Goal: Task Accomplishment & Management: Manage account settings

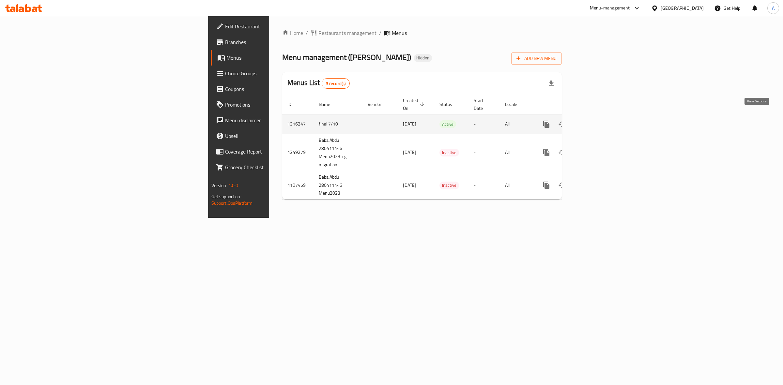
click at [601, 116] on link "enhanced table" at bounding box center [594, 124] width 16 height 16
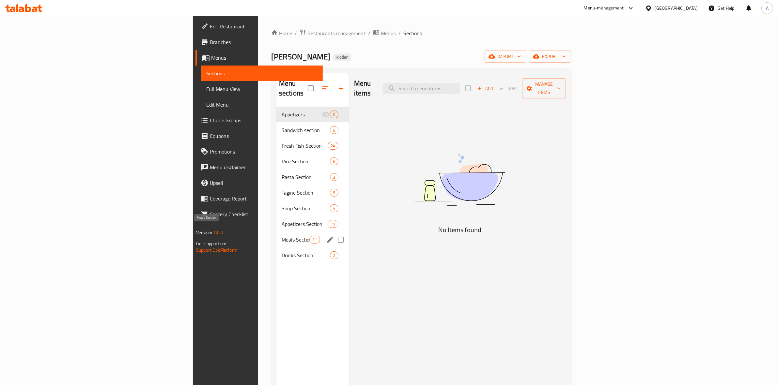
click at [282, 236] on span "Meals Section" at bounding box center [296, 240] width 28 height 8
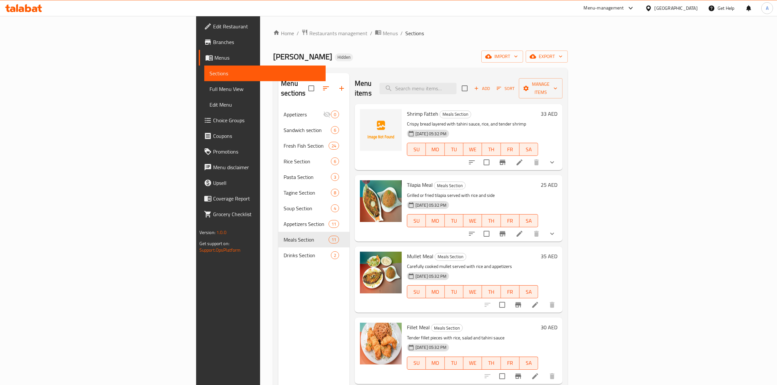
click at [214, 54] on span "Menus" at bounding box center [267, 58] width 106 height 8
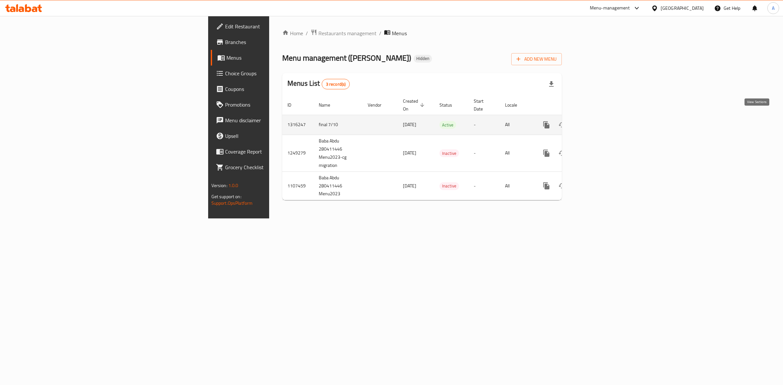
click at [597, 121] on icon "enhanced table" at bounding box center [594, 125] width 8 height 8
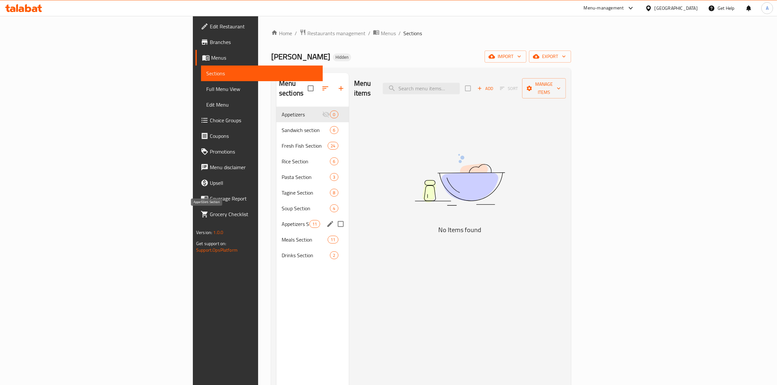
click at [282, 220] on span "Appetizers Section" at bounding box center [296, 224] width 28 height 8
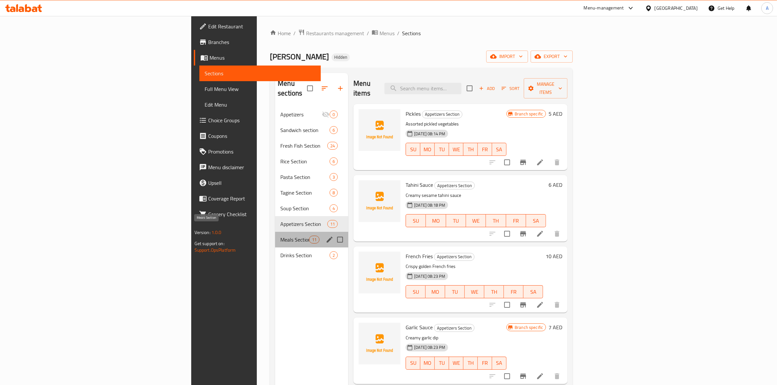
click at [280, 236] on span "Meals Section" at bounding box center [294, 240] width 29 height 8
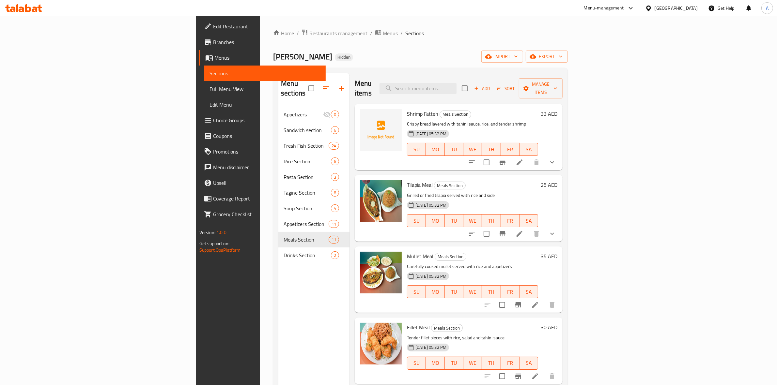
click at [213, 46] on span "Branches" at bounding box center [267, 42] width 108 height 8
